Goal: Check status: Check status

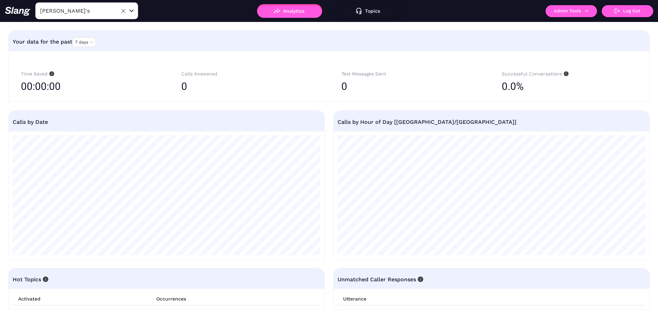
click at [105, 14] on input "[PERSON_NAME]'s" at bounding box center [75, 10] width 75 height 11
type input "[PERSON_NAME]"
click at [92, 31] on li "[PERSON_NAME]" at bounding box center [86, 28] width 103 height 12
type input "[PERSON_NAME]'s"
click at [83, 46] on span "7 days" at bounding box center [84, 42] width 18 height 9
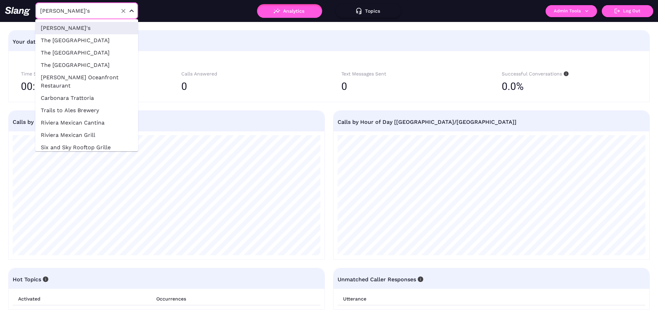
click at [83, 6] on input "[PERSON_NAME]'s" at bounding box center [75, 10] width 75 height 11
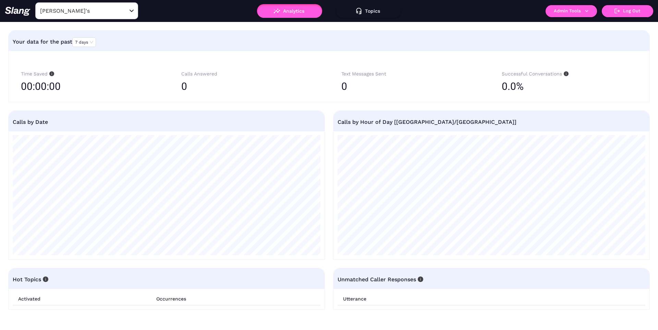
click at [165, 37] on div "Your data for the past 7 days" at bounding box center [329, 42] width 633 height 16
click at [73, 6] on input "[PERSON_NAME]'s" at bounding box center [75, 10] width 75 height 11
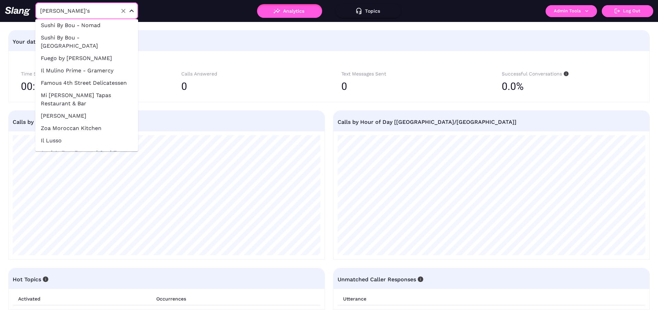
scroll to position [1504, 0]
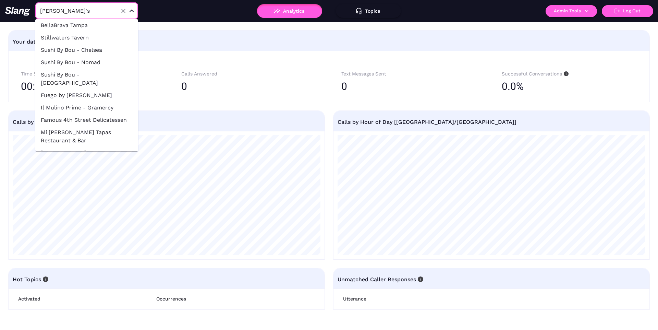
click at [173, 51] on div "Your data for the past 7 days" at bounding box center [329, 42] width 633 height 22
